Goal: Information Seeking & Learning: Learn about a topic

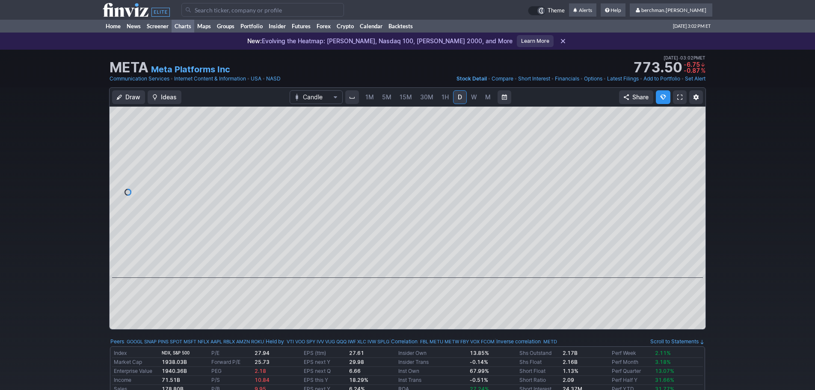
click at [177, 24] on link "Charts" at bounding box center [183, 26] width 23 height 13
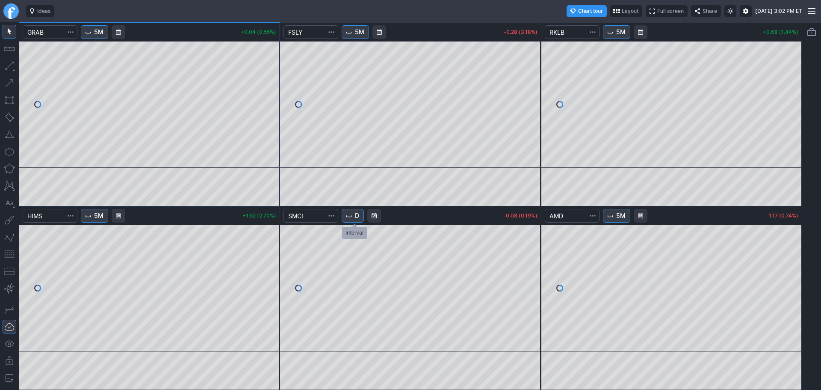
click at [355, 214] on button "D" at bounding box center [353, 216] width 22 height 14
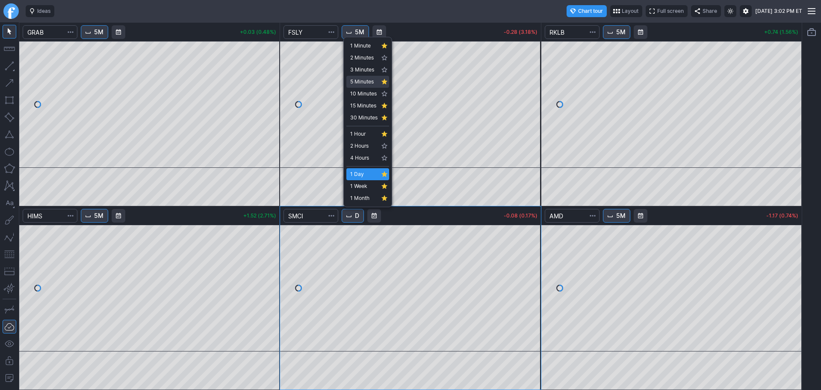
click at [356, 81] on span "5 Minutes" at bounding box center [363, 81] width 27 height 9
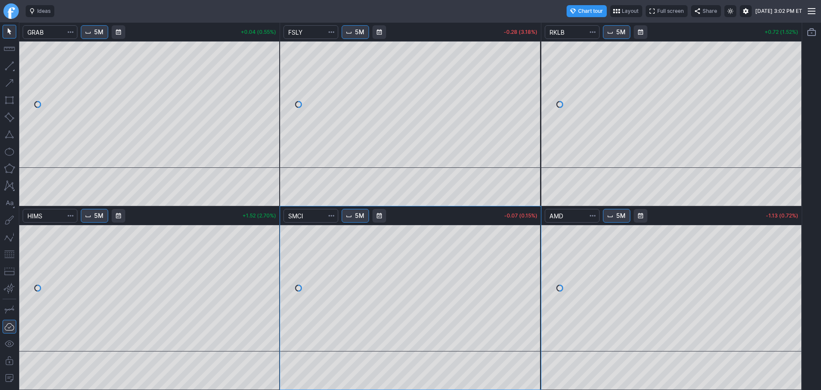
click at [12, 9] on link "Finviz.com" at bounding box center [10, 10] width 15 height 15
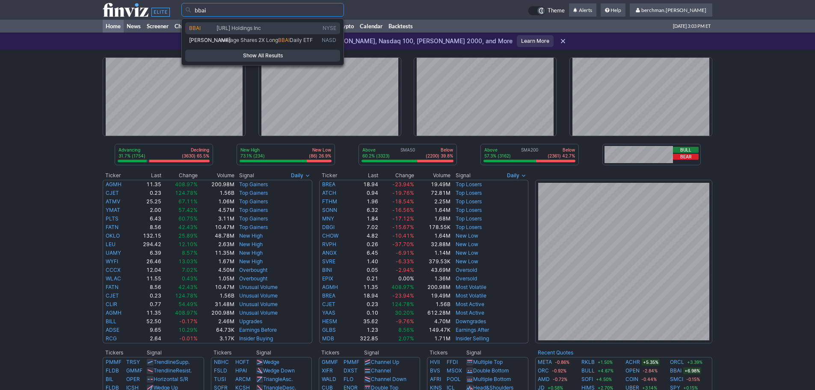
click at [228, 23] on link "BBAI BigBear.ai Holdings Inc NYSE" at bounding box center [262, 28] width 155 height 12
type input "BBAI"
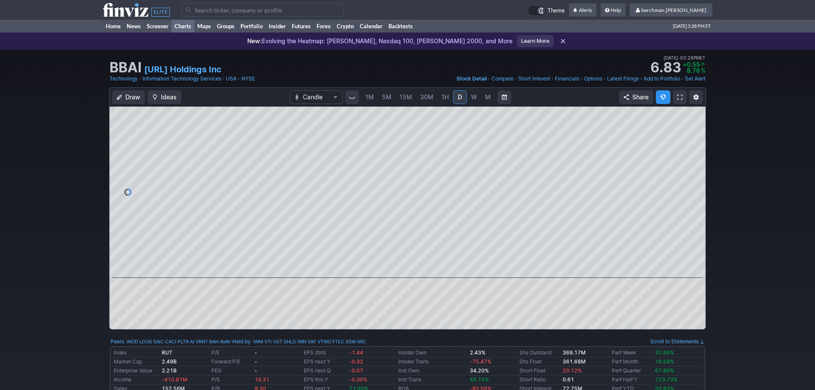
click at [189, 27] on link "Charts" at bounding box center [183, 26] width 23 height 13
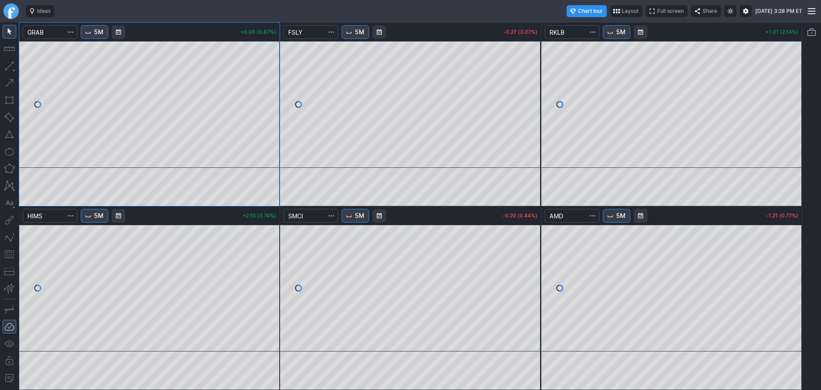
click at [15, 13] on link "Finviz.com" at bounding box center [10, 10] width 15 height 15
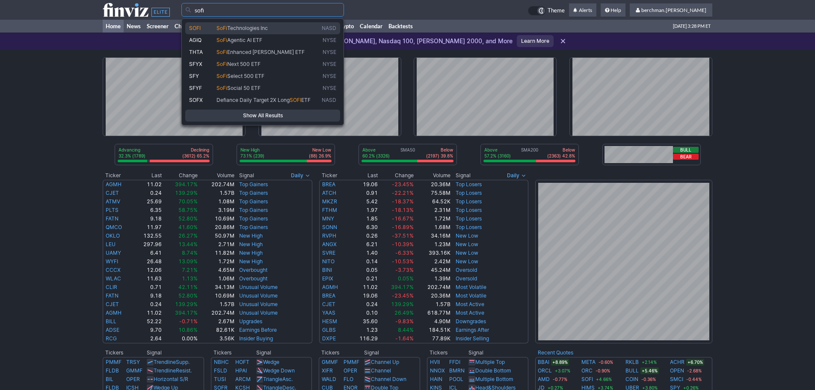
click at [234, 27] on span "Technologies Inc" at bounding box center [247, 28] width 41 height 6
type input "SOFI"
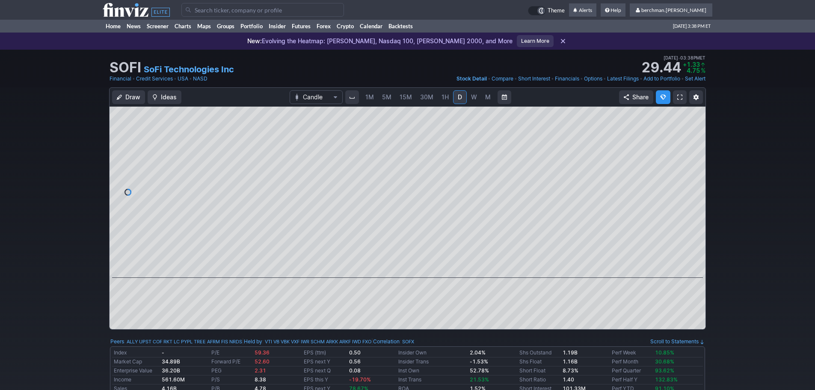
click at [218, 13] on input "Search" at bounding box center [262, 10] width 163 height 14
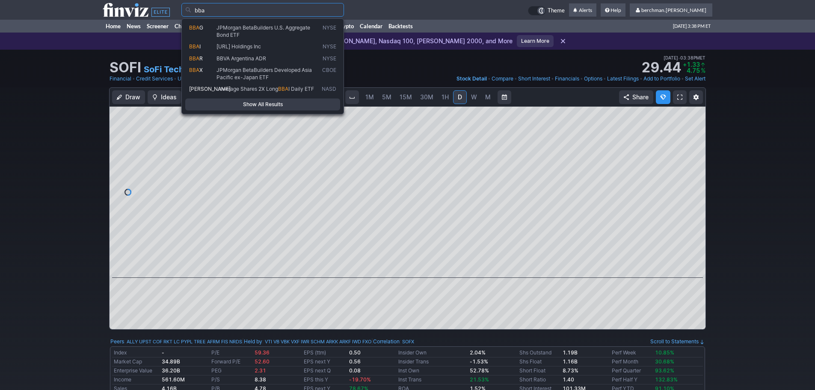
click at [213, 47] on span "BBA I" at bounding box center [202, 46] width 27 height 7
type input "BBAI"
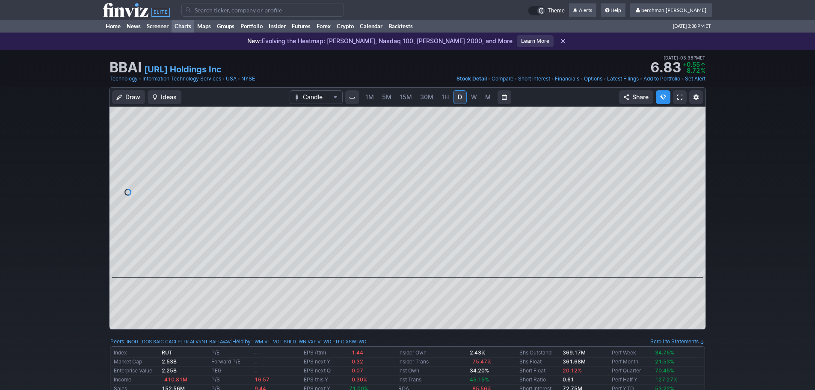
click at [188, 25] on link "Charts" at bounding box center [183, 26] width 23 height 13
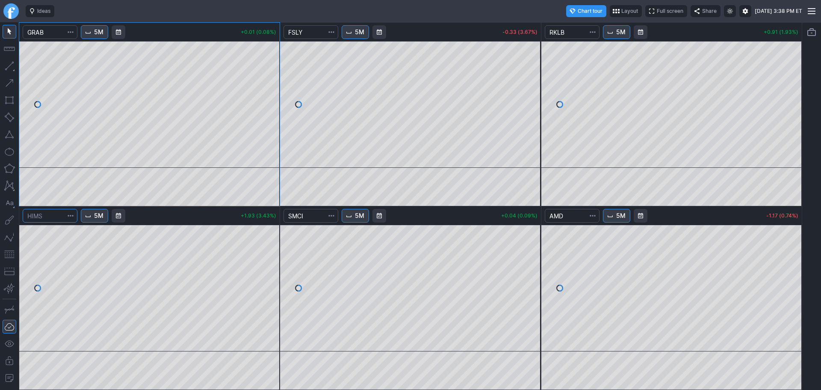
click at [58, 215] on input "Search" at bounding box center [50, 216] width 55 height 14
click at [56, 33] on input "Search" at bounding box center [50, 32] width 55 height 14
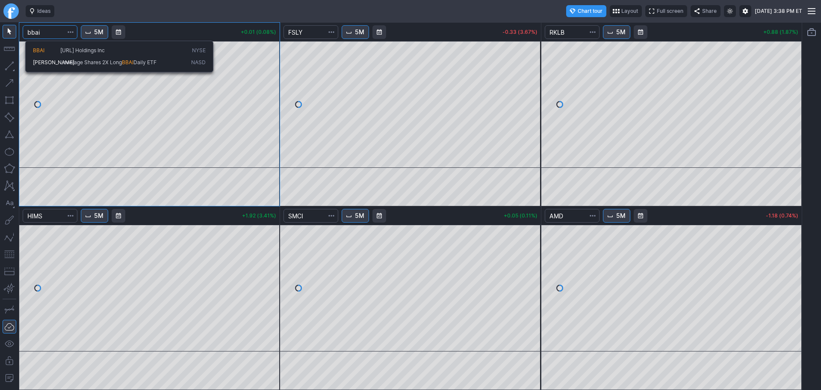
type input "bbai"
click at [71, 53] on span "[URL] Holdings Inc" at bounding box center [82, 50] width 44 height 6
